Goal: Find specific page/section

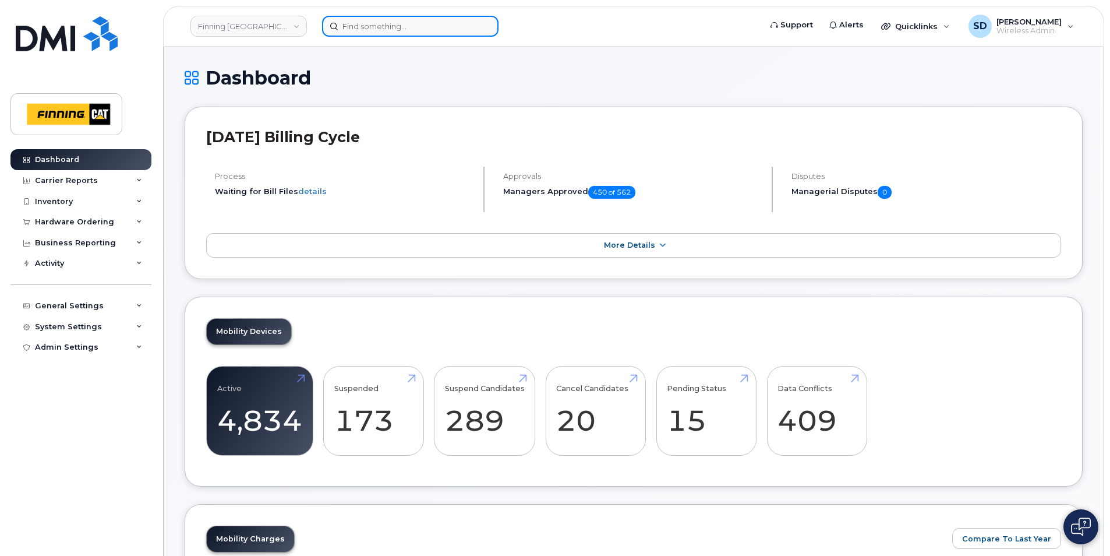
click at [351, 26] on input at bounding box center [410, 26] width 176 height 21
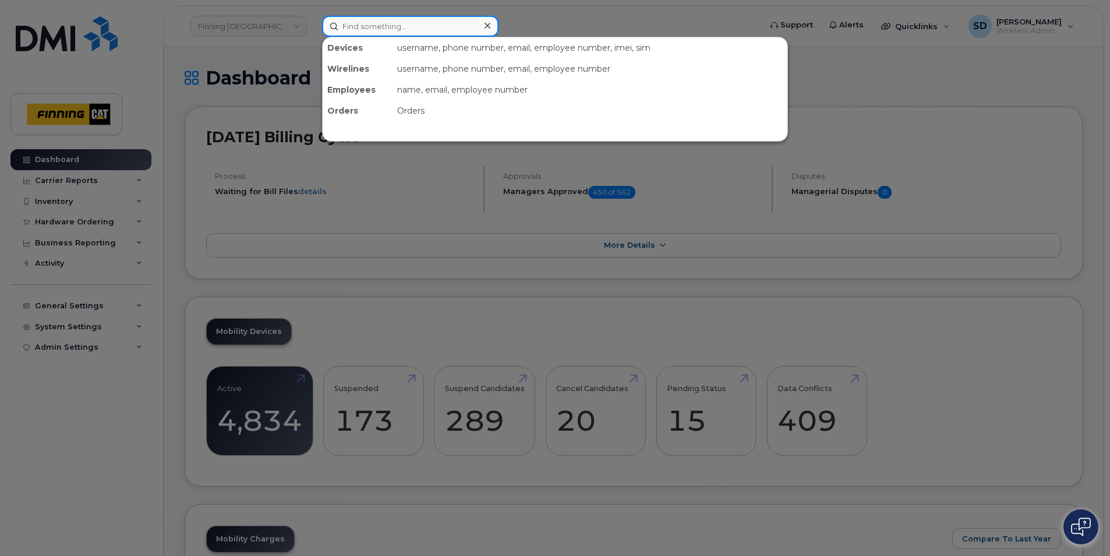
paste input "[PERSON_NAME]"
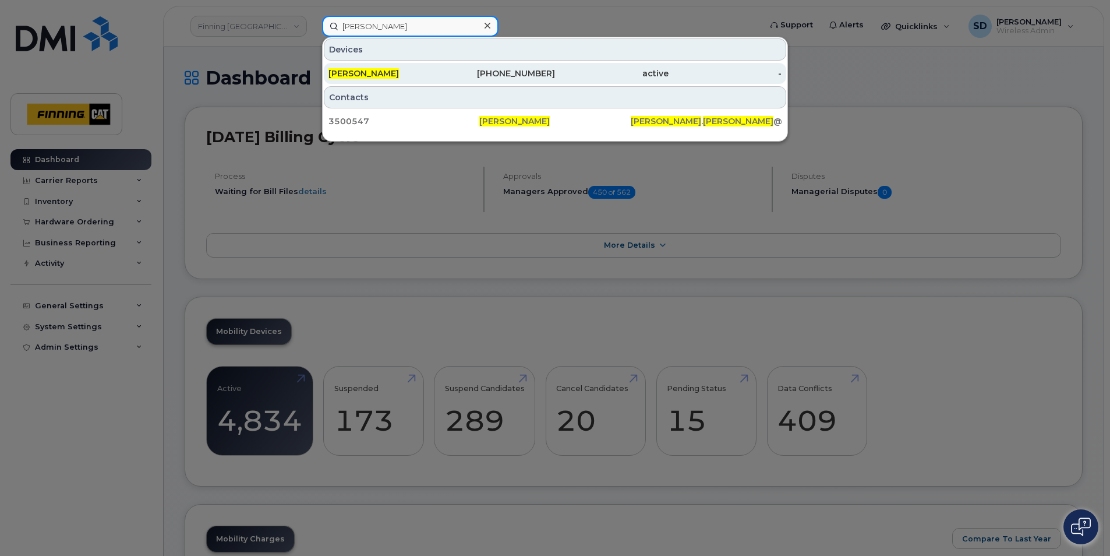
type input "[PERSON_NAME]"
click at [366, 70] on span "[PERSON_NAME]" at bounding box center [364, 73] width 70 height 10
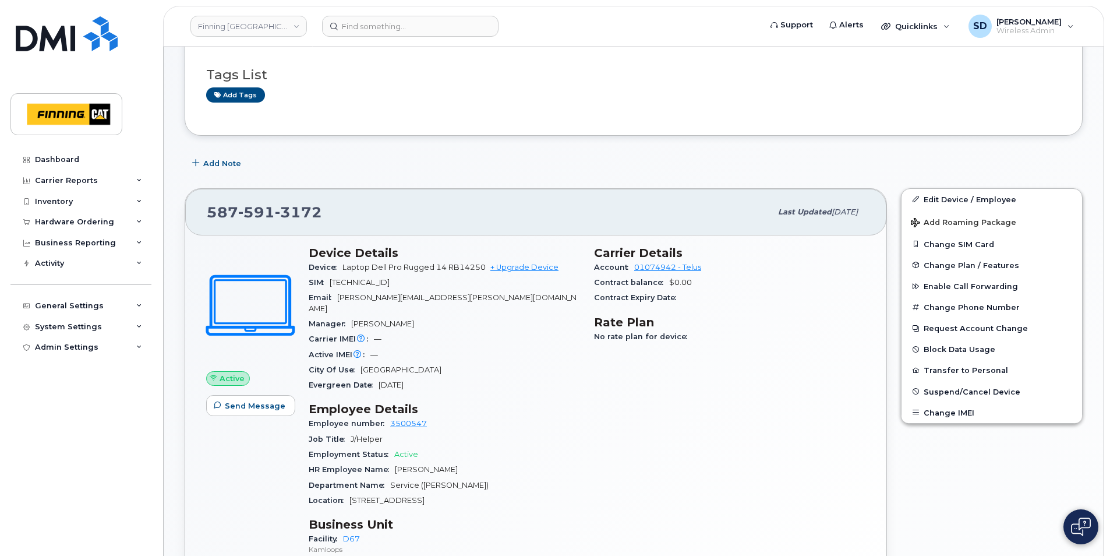
scroll to position [116, 0]
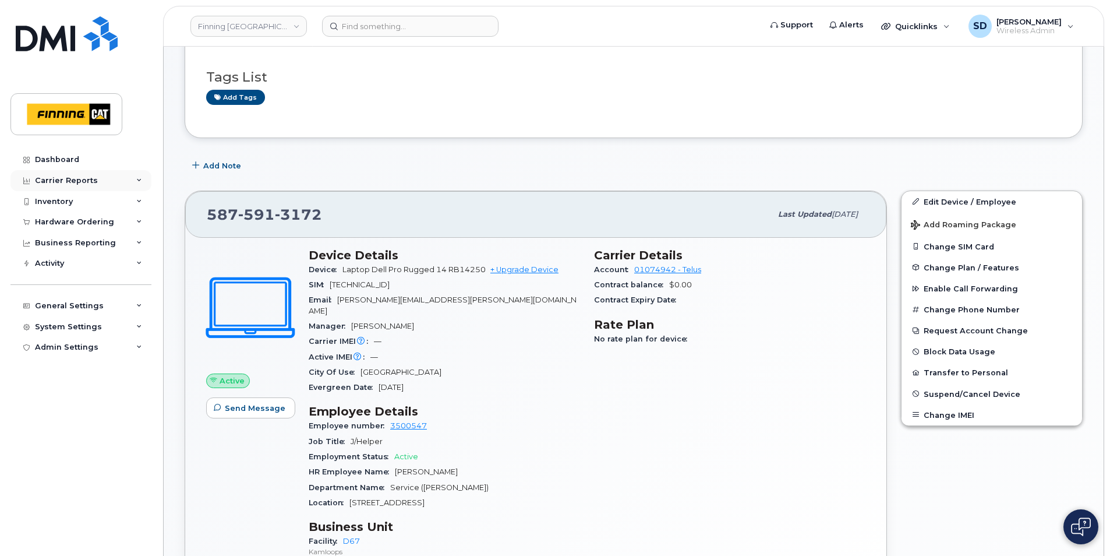
click at [64, 179] on div "Carrier Reports" at bounding box center [66, 180] width 63 height 9
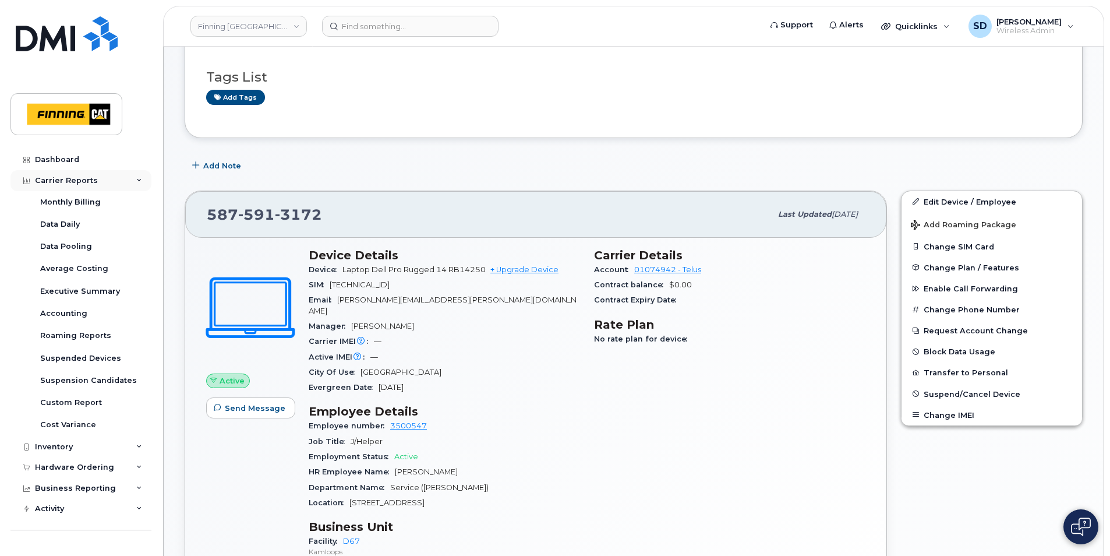
click at [58, 173] on div "Carrier Reports" at bounding box center [80, 180] width 141 height 21
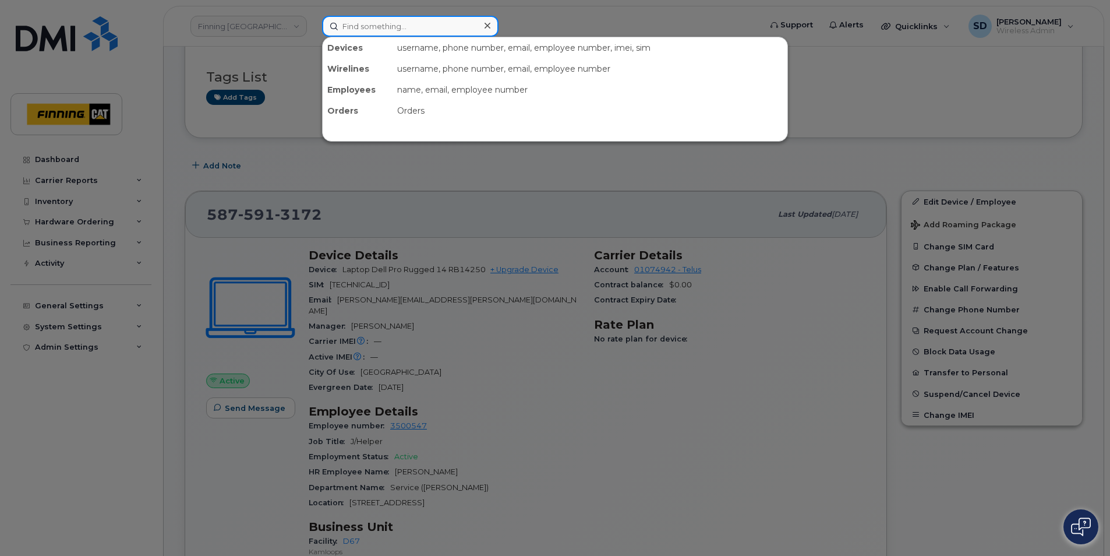
click at [393, 29] on input at bounding box center [410, 26] width 176 height 21
paste input "2369846355"
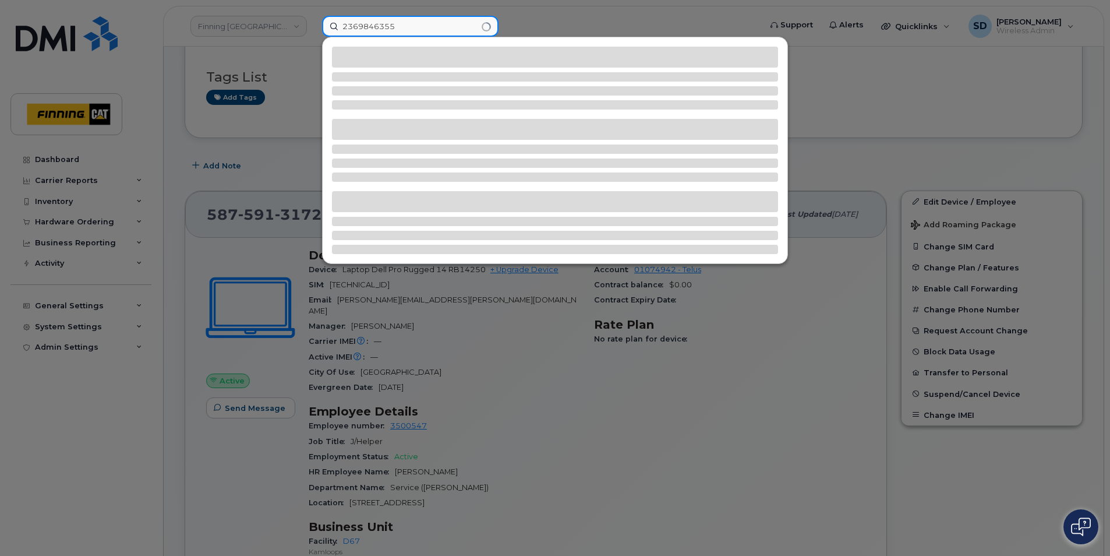
type input "2369846355"
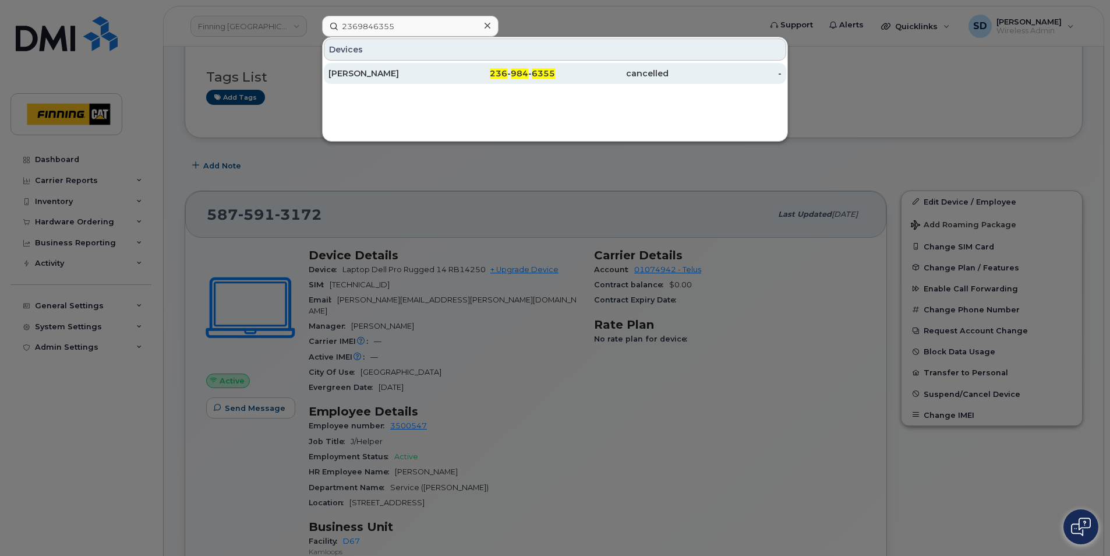
click at [387, 75] on div "[PERSON_NAME]" at bounding box center [386, 74] width 114 height 12
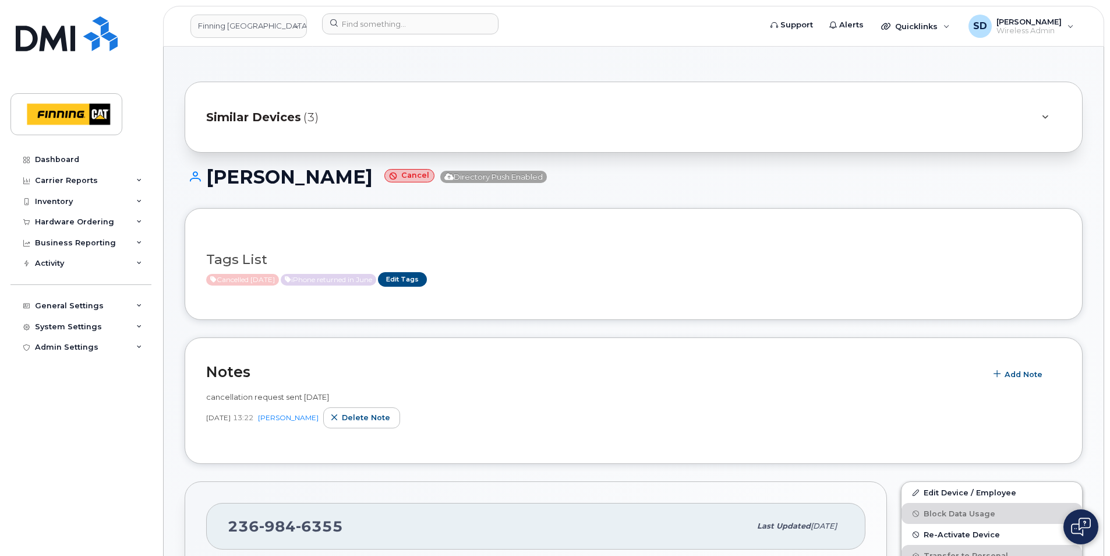
click at [245, 118] on span "Similar Devices" at bounding box center [253, 117] width 95 height 17
